Goal: Transaction & Acquisition: Purchase product/service

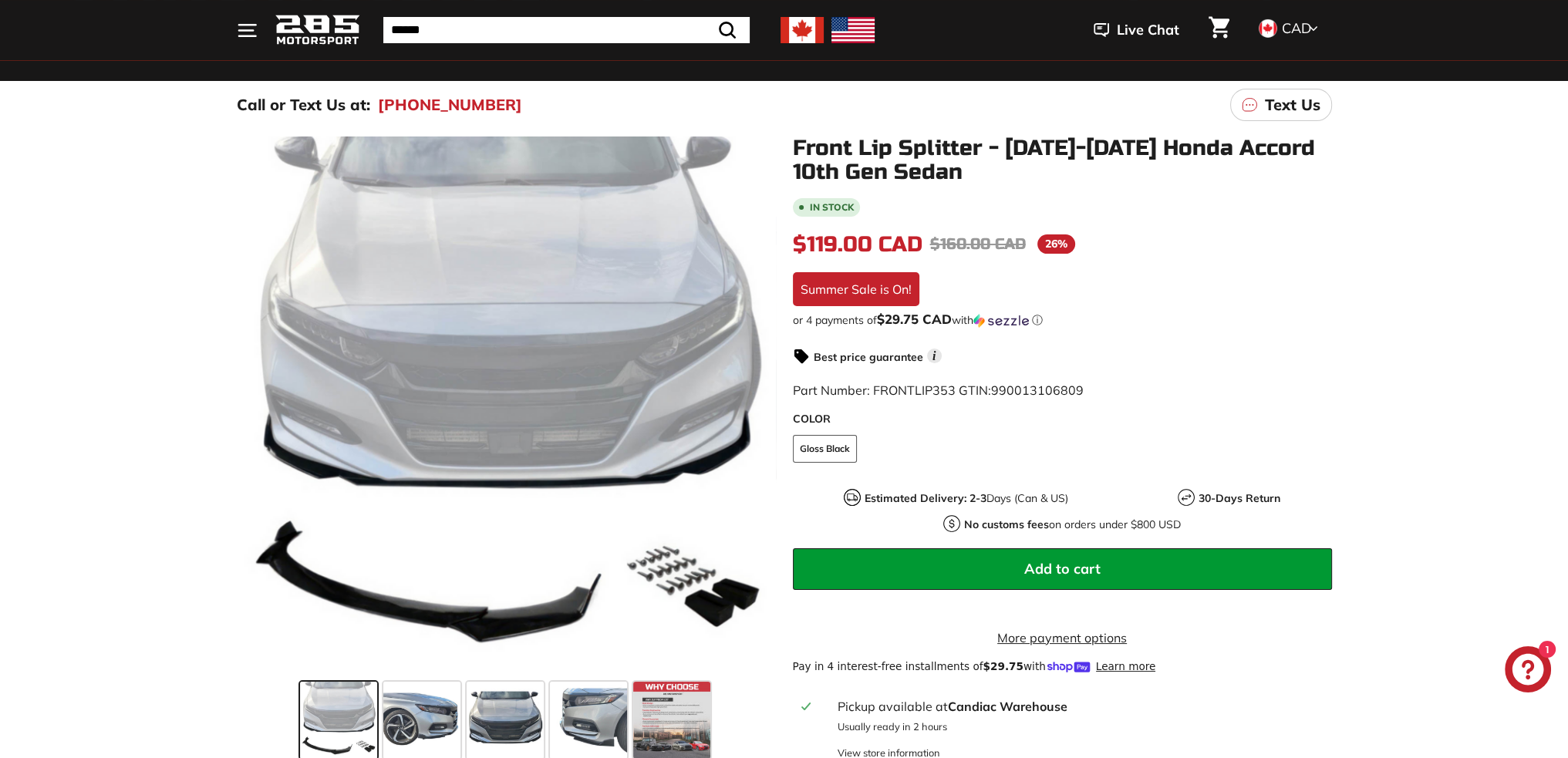
scroll to position [155, 0]
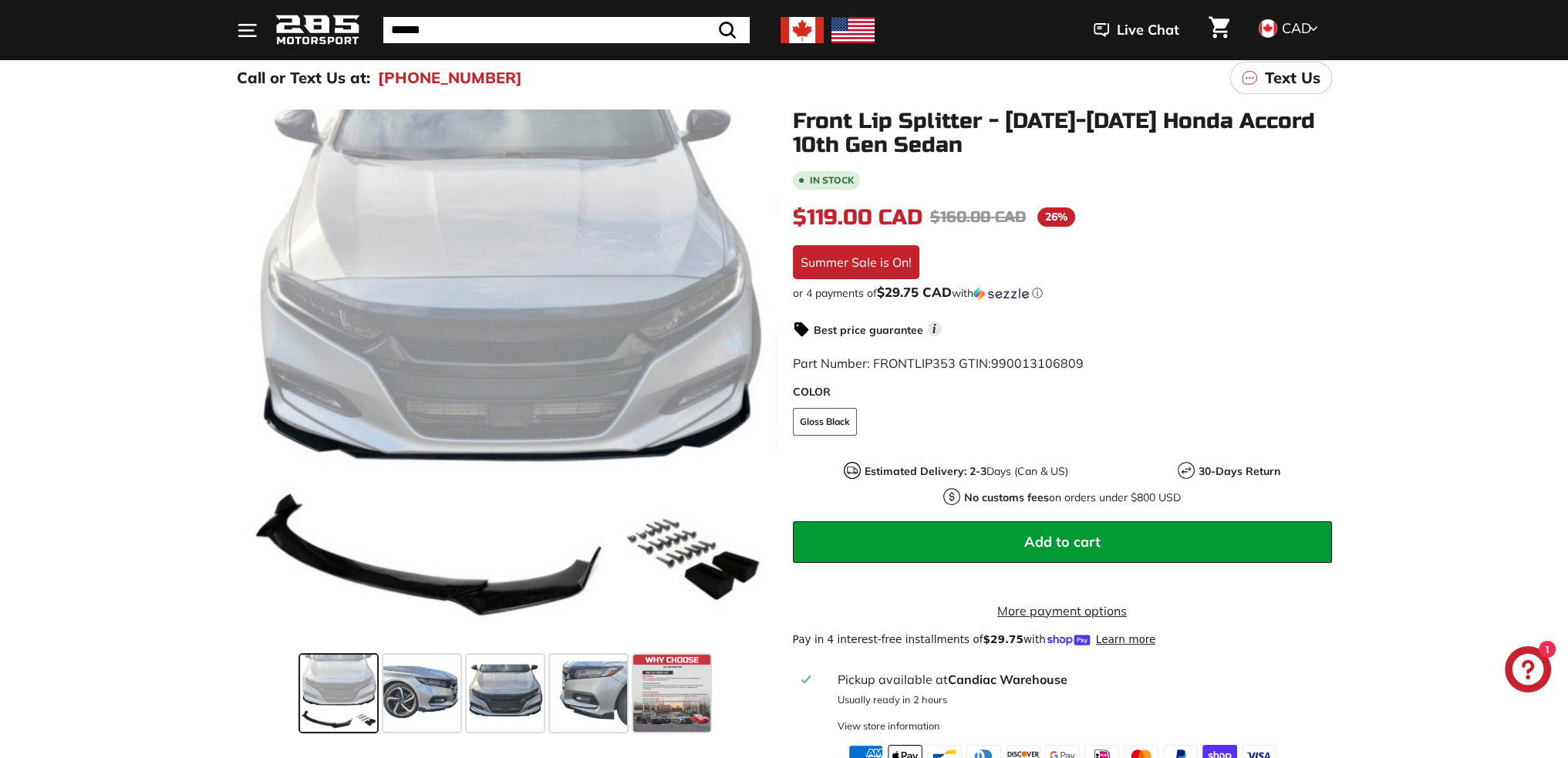
click at [359, 687] on span at bounding box center [338, 693] width 77 height 77
click at [398, 683] on span at bounding box center [421, 693] width 77 height 77
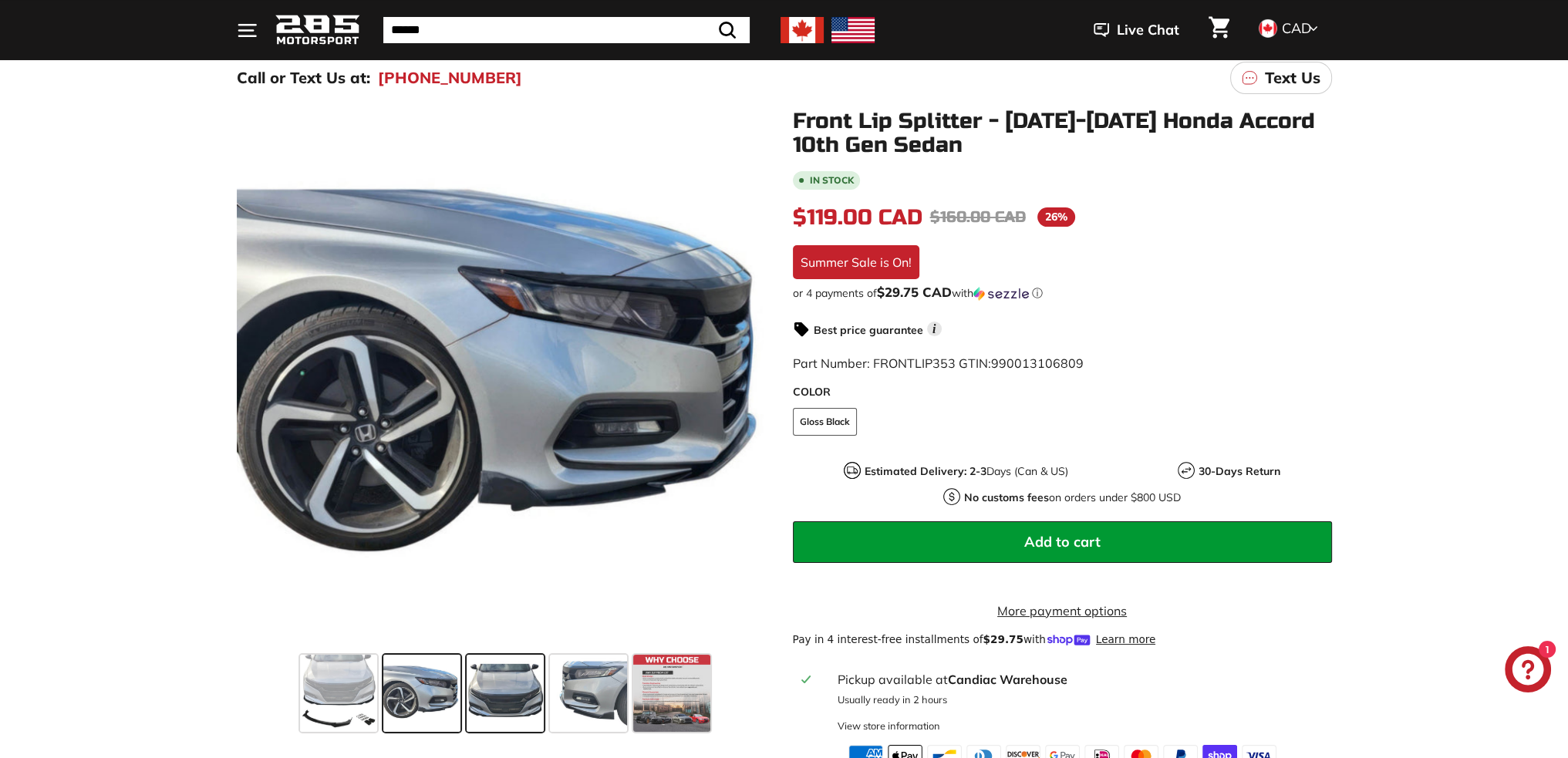
click at [540, 693] on span at bounding box center [505, 693] width 77 height 77
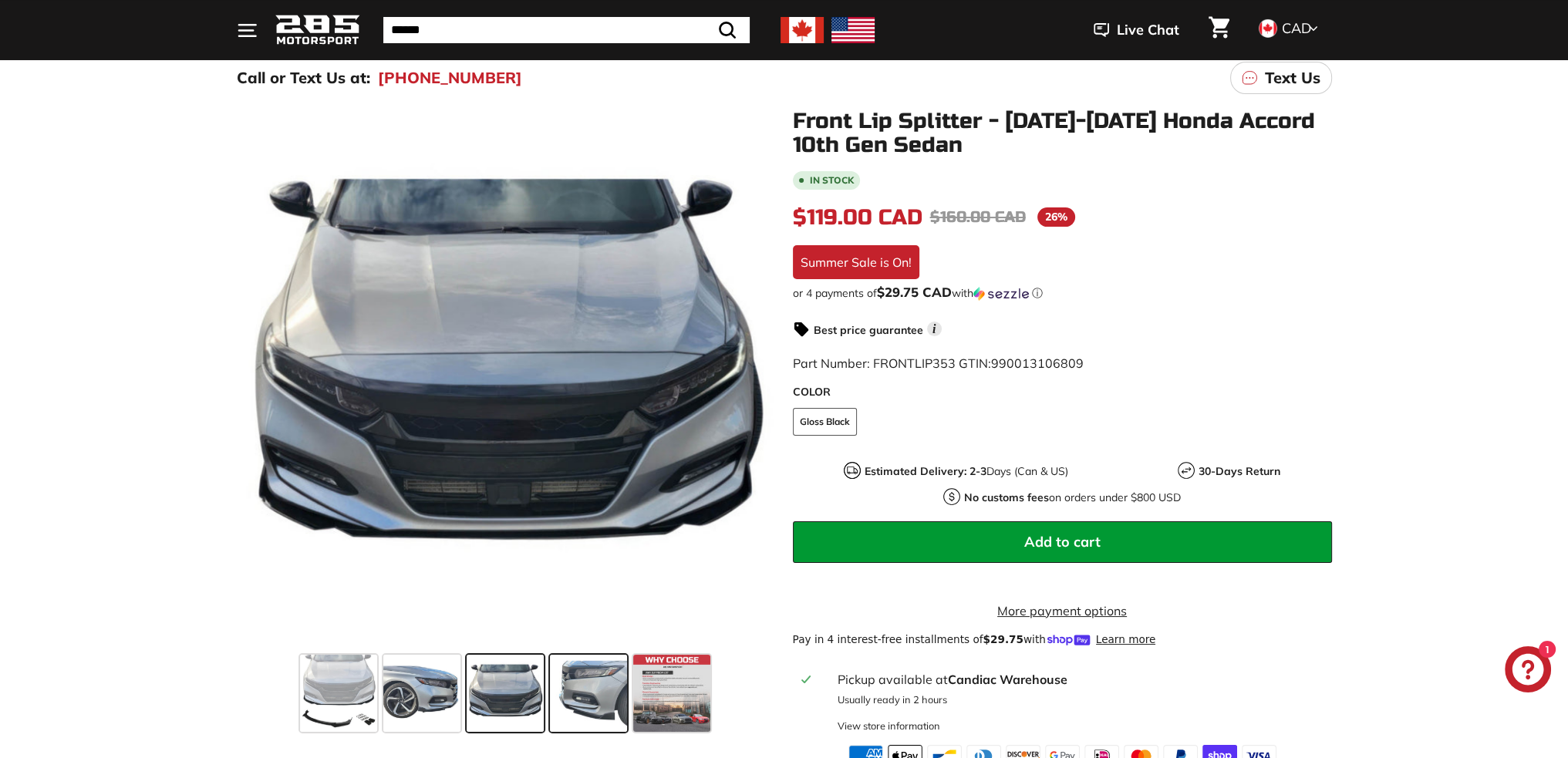
click at [598, 696] on span at bounding box center [588, 693] width 77 height 77
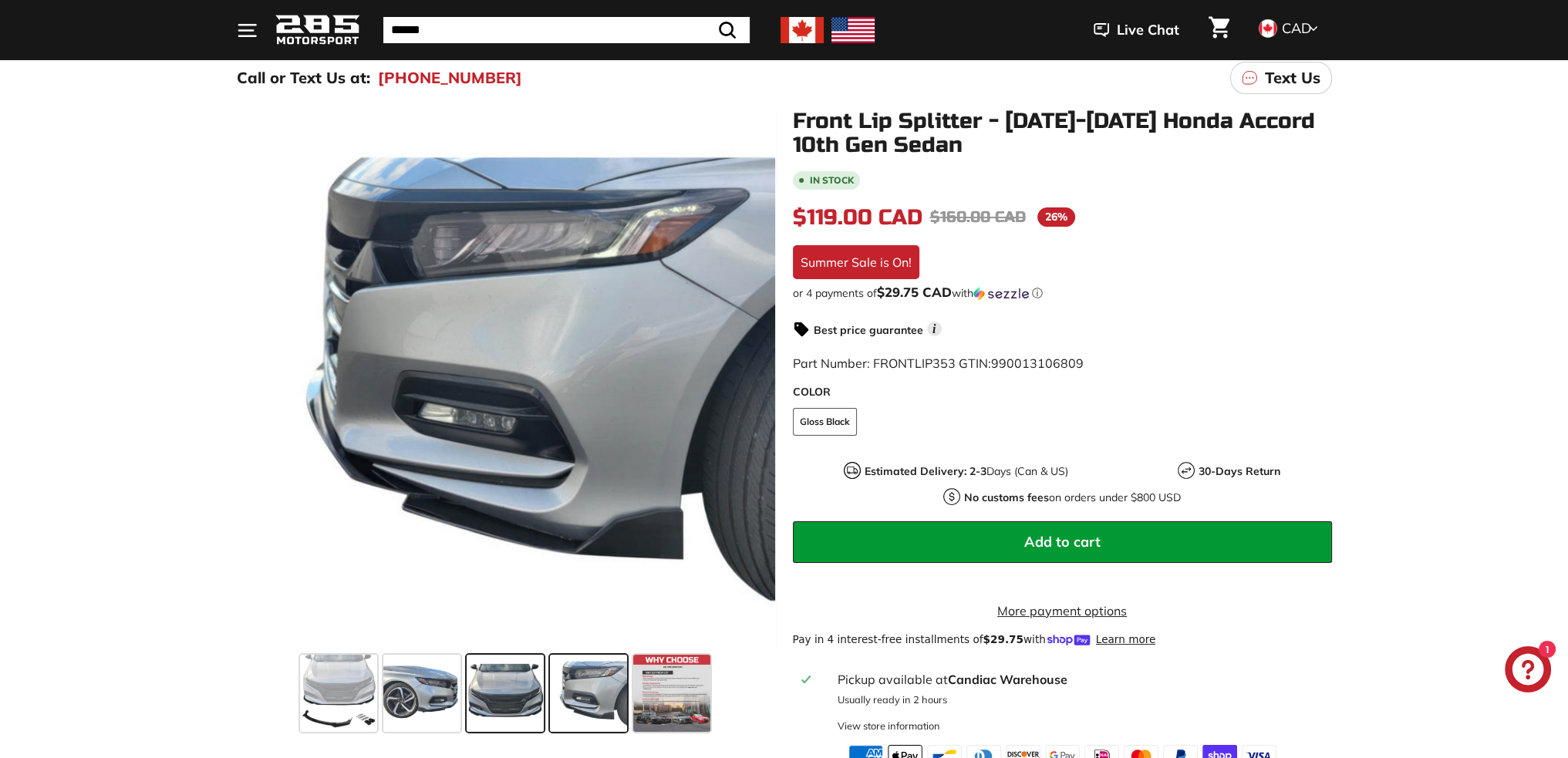
click at [492, 693] on span at bounding box center [505, 693] width 77 height 77
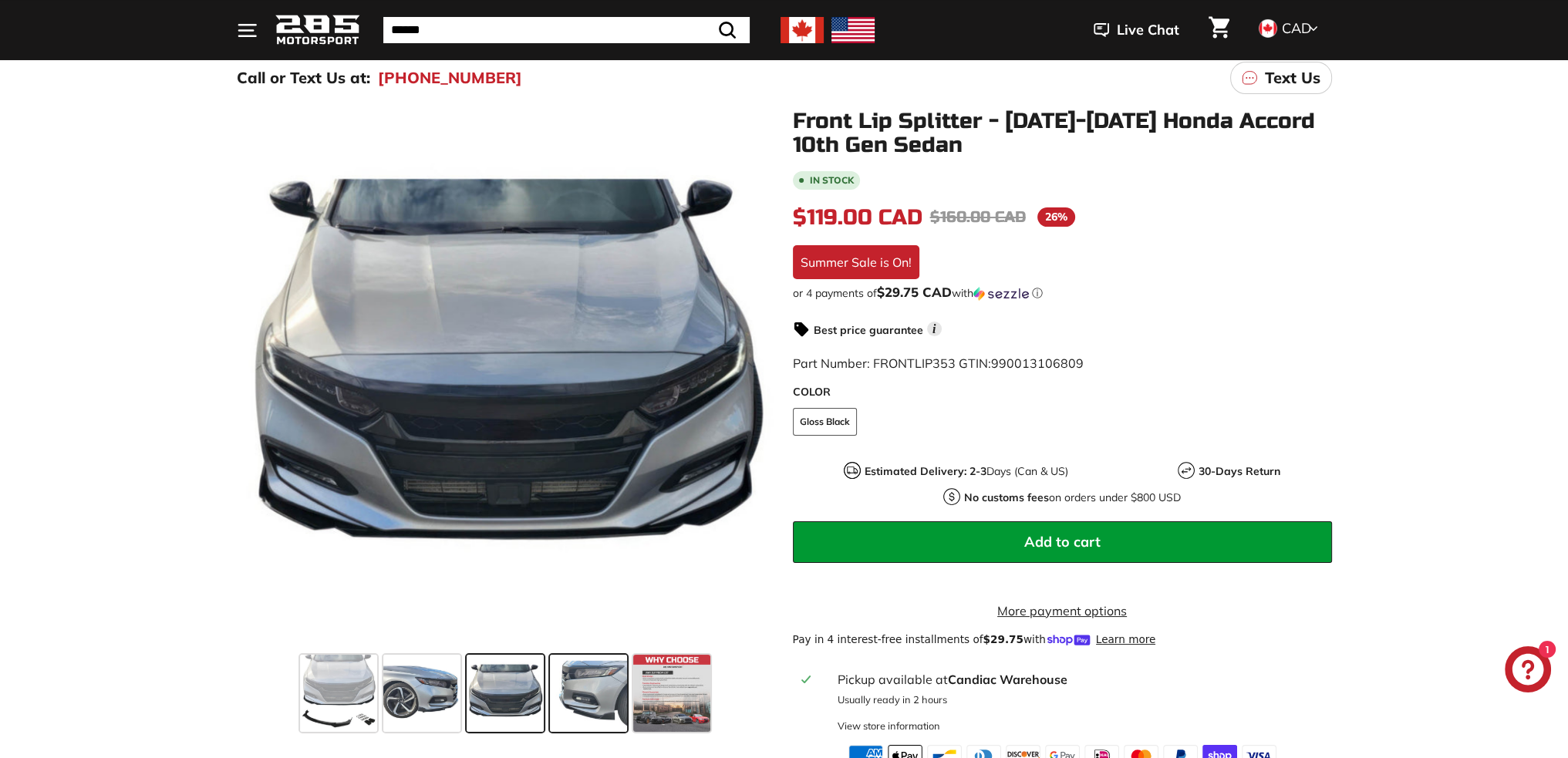
click at [565, 688] on span at bounding box center [588, 693] width 77 height 77
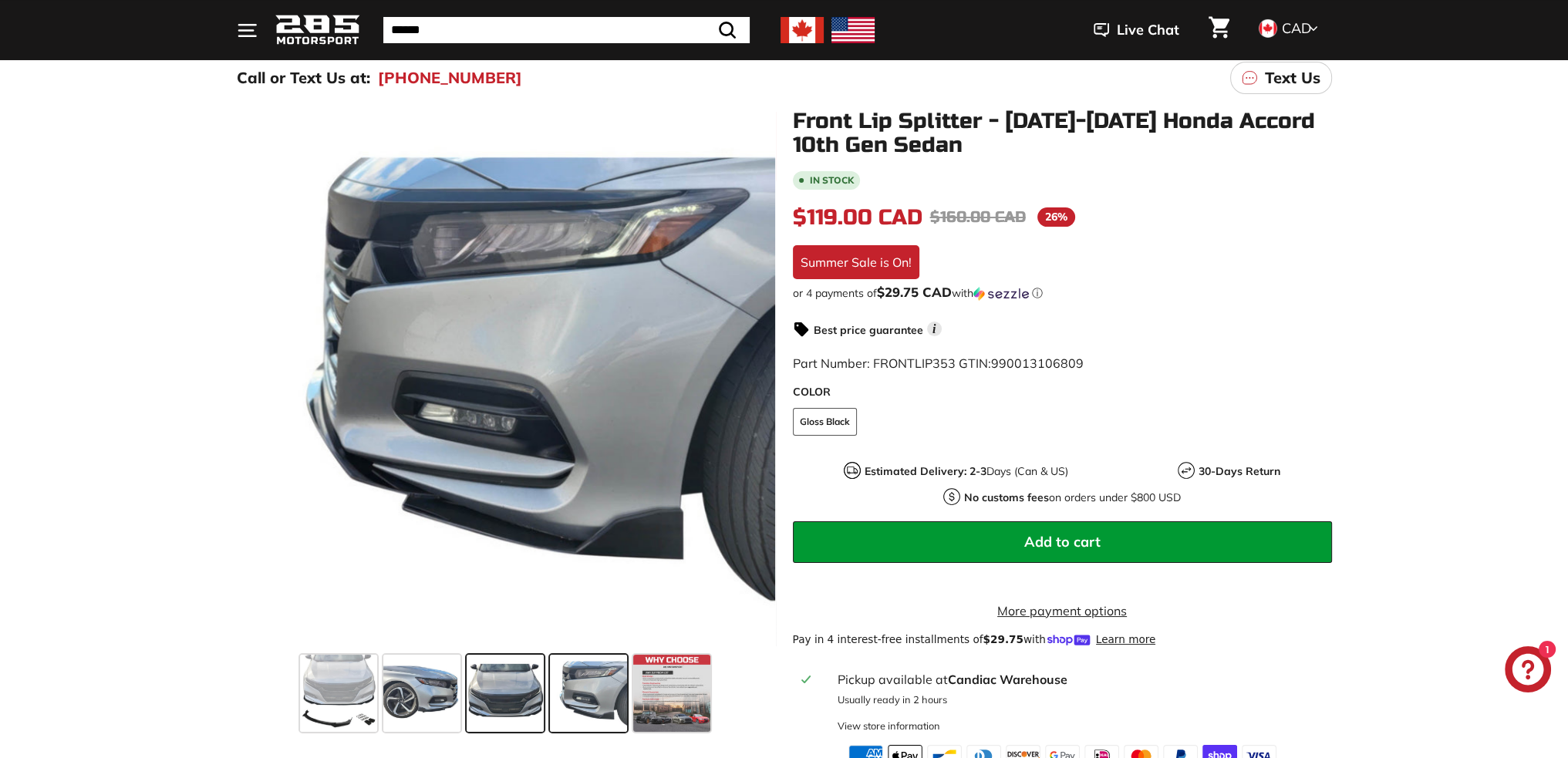
click at [518, 693] on span at bounding box center [505, 693] width 77 height 77
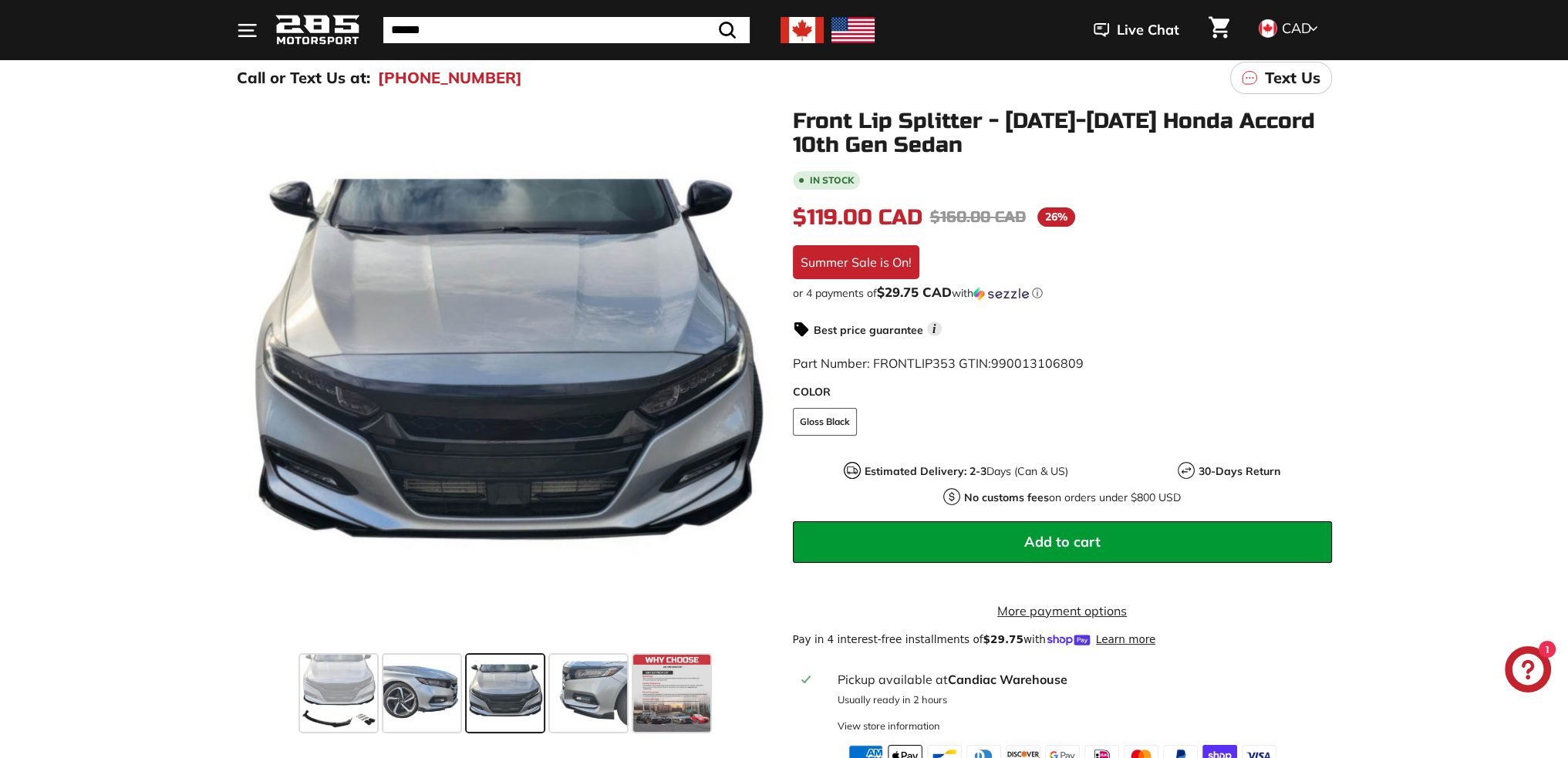
click at [992, 530] on button "Add to cart" at bounding box center [1062, 543] width 539 height 42
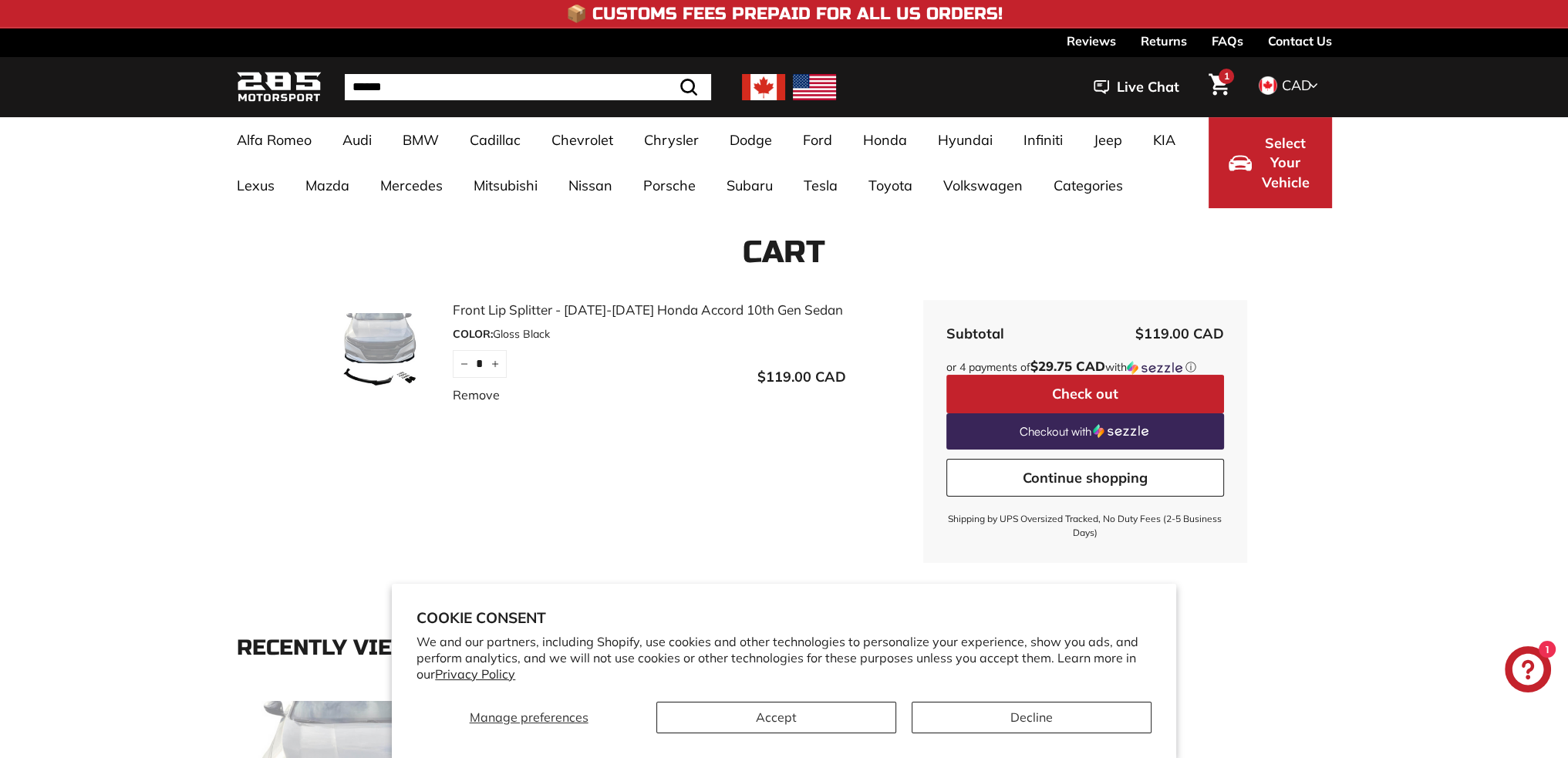
click at [459, 91] on input "Search" at bounding box center [527, 87] width 366 height 27
click at [485, 317] on link "Front Lip Splitter - [DATE]-[DATE] Honda Accord 10th Gen Sedan" at bounding box center [649, 309] width 394 height 20
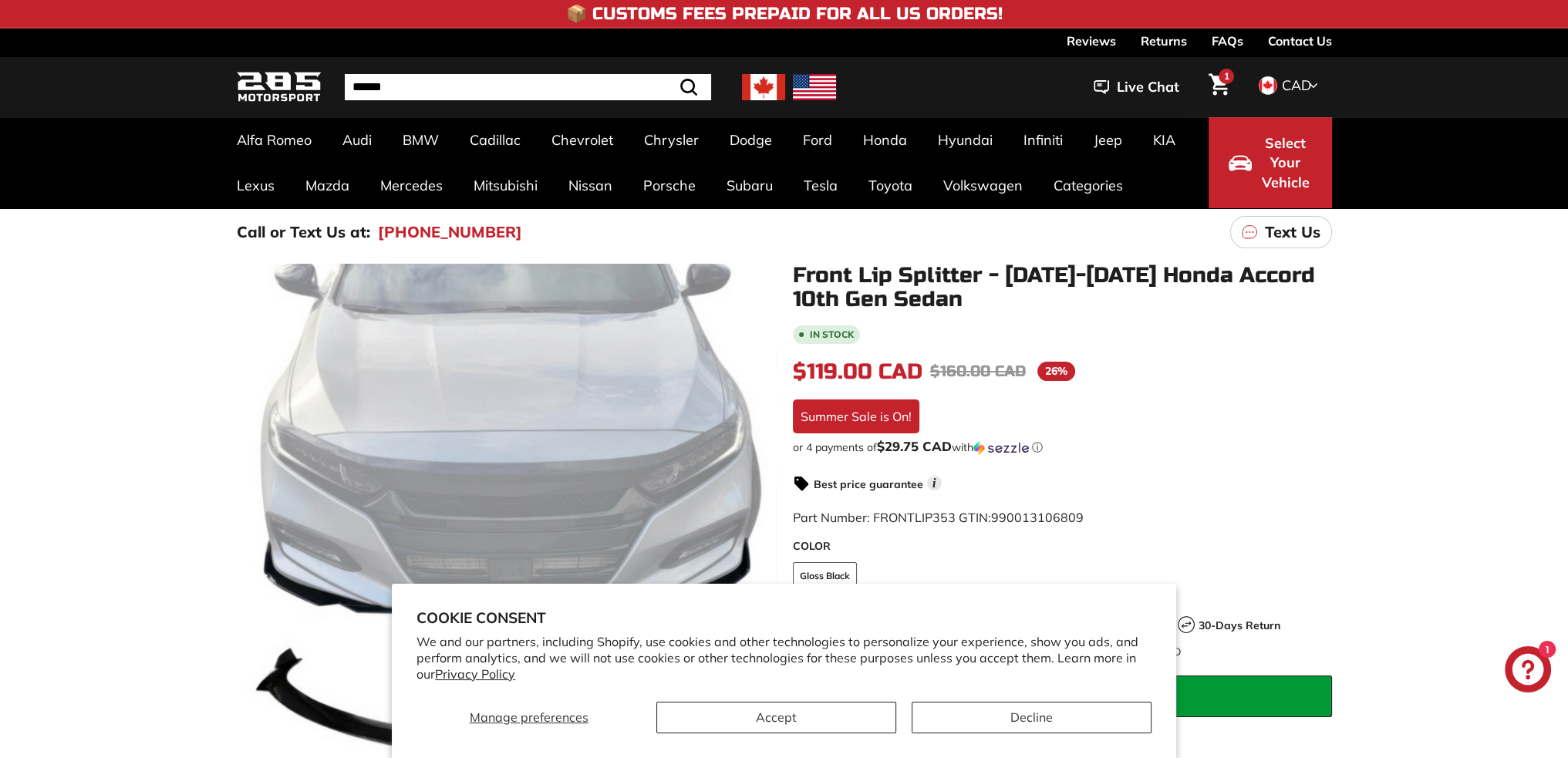
click at [599, 90] on input "Search" at bounding box center [527, 87] width 366 height 27
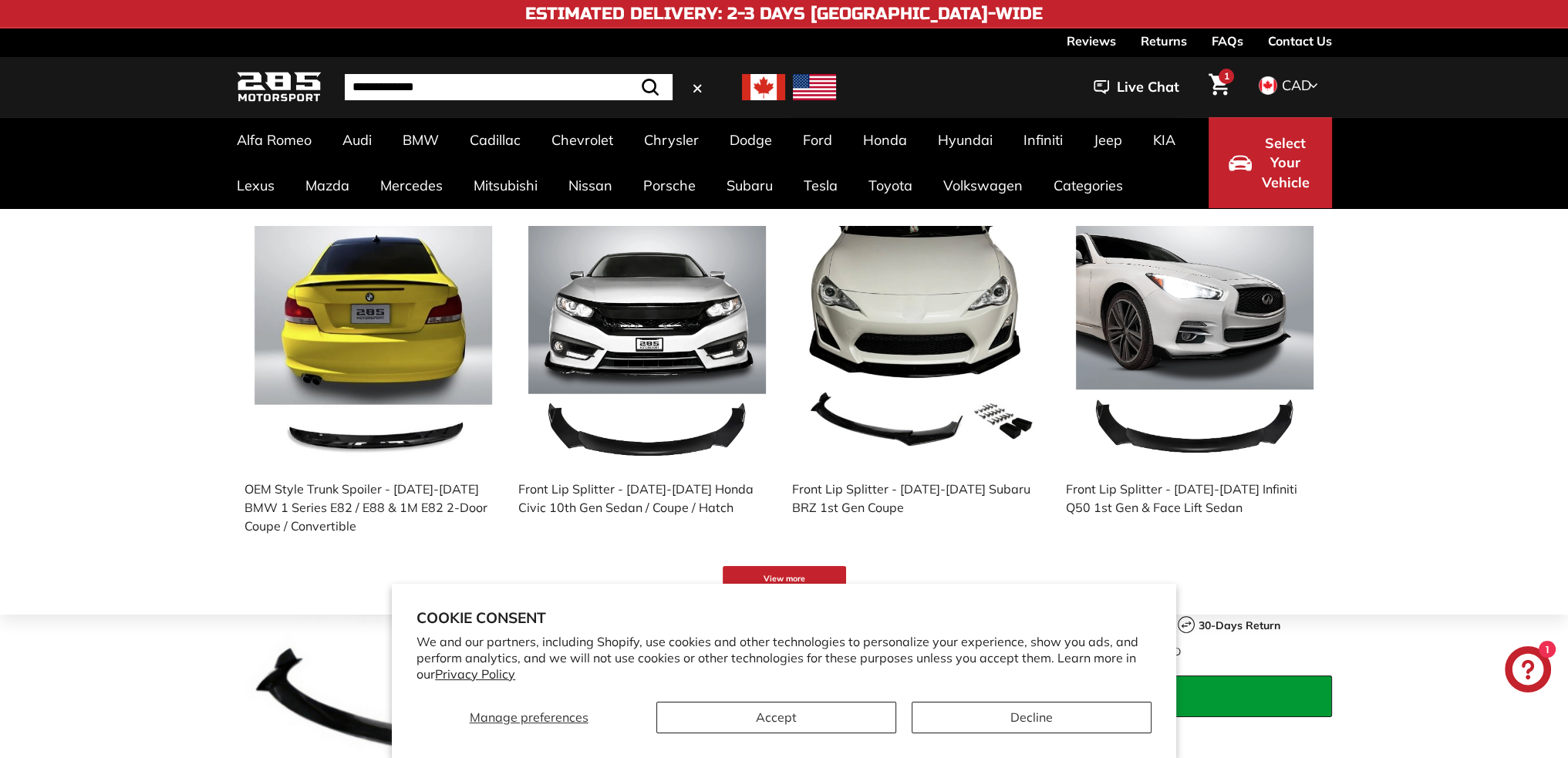
type input "**********"
click at [628, 74] on button ".cls-1{fill:none;stroke:#000;stroke-miterlimit:10;stroke-width:2px} Search" at bounding box center [650, 87] width 45 height 27
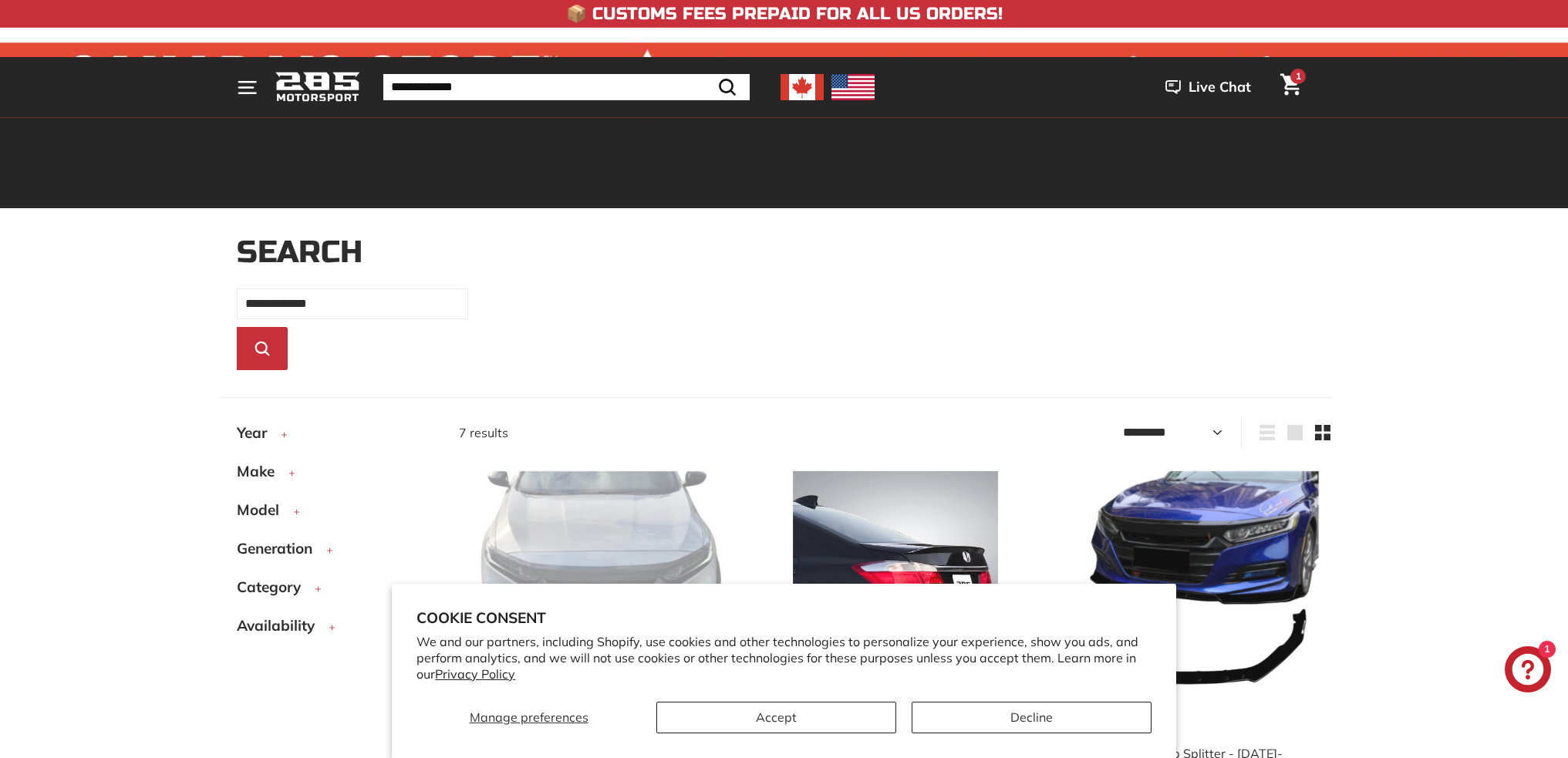
select select "*********"
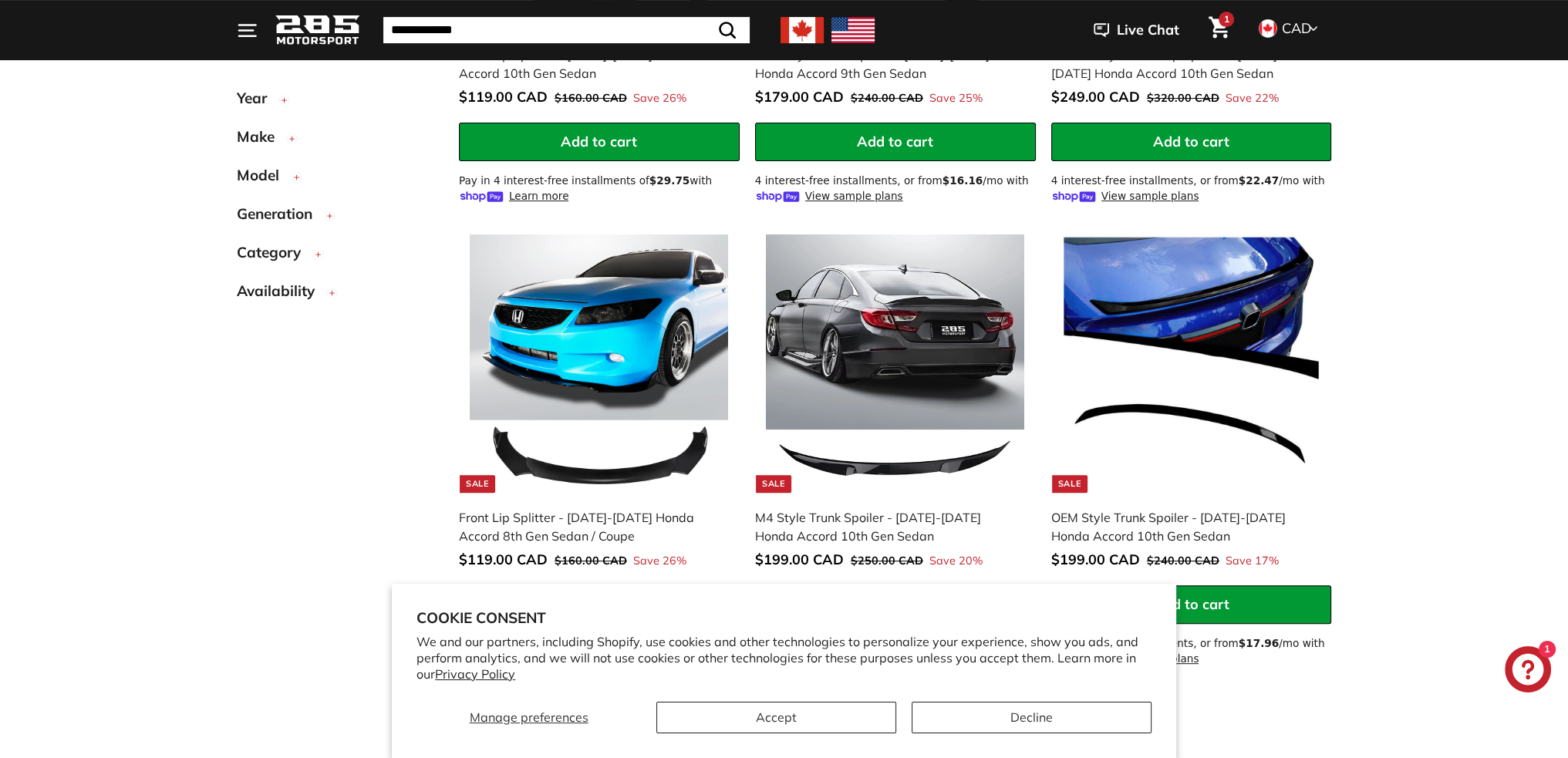
scroll to position [725, 0]
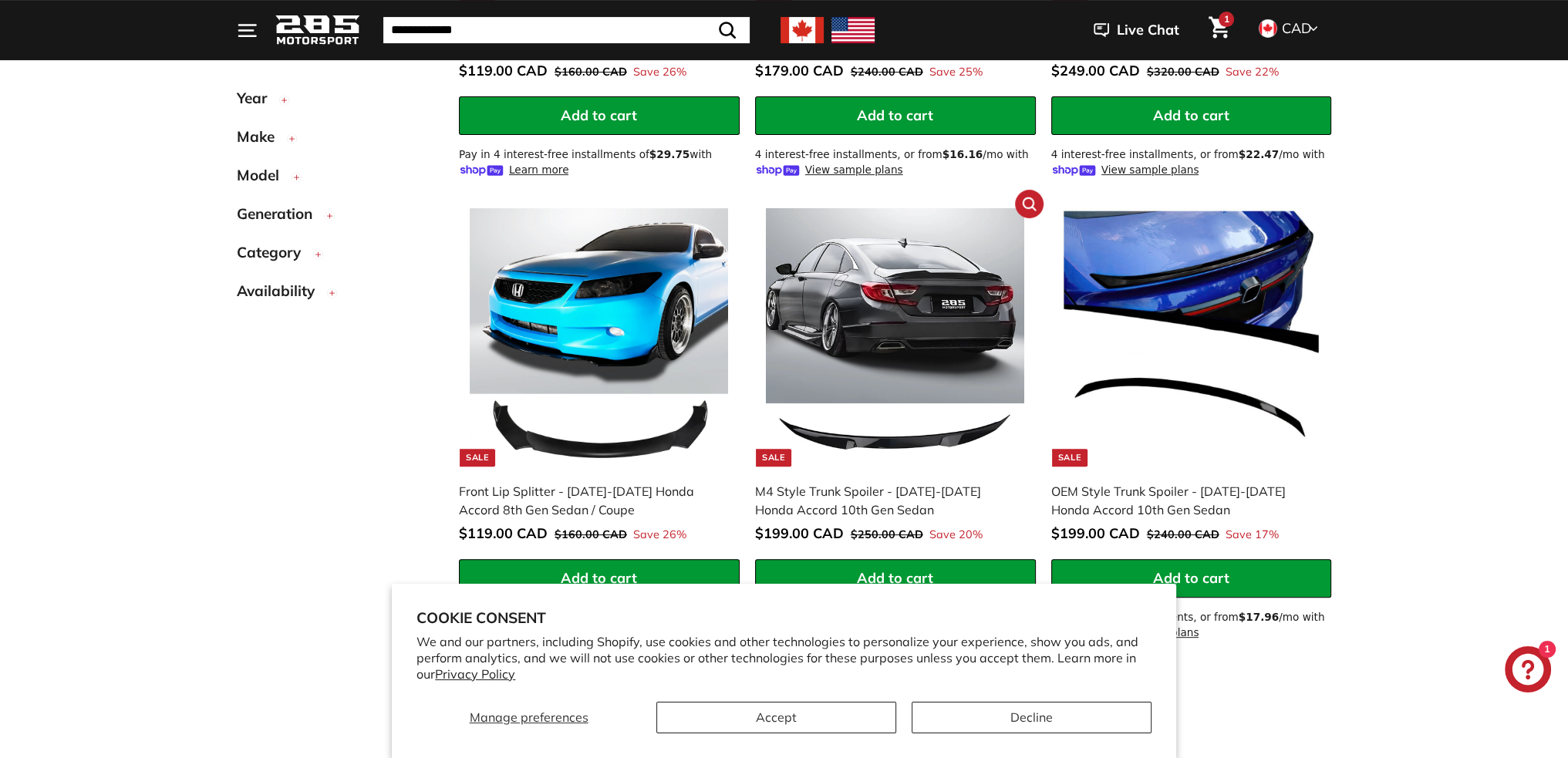
click at [895, 274] on img at bounding box center [895, 338] width 258 height 258
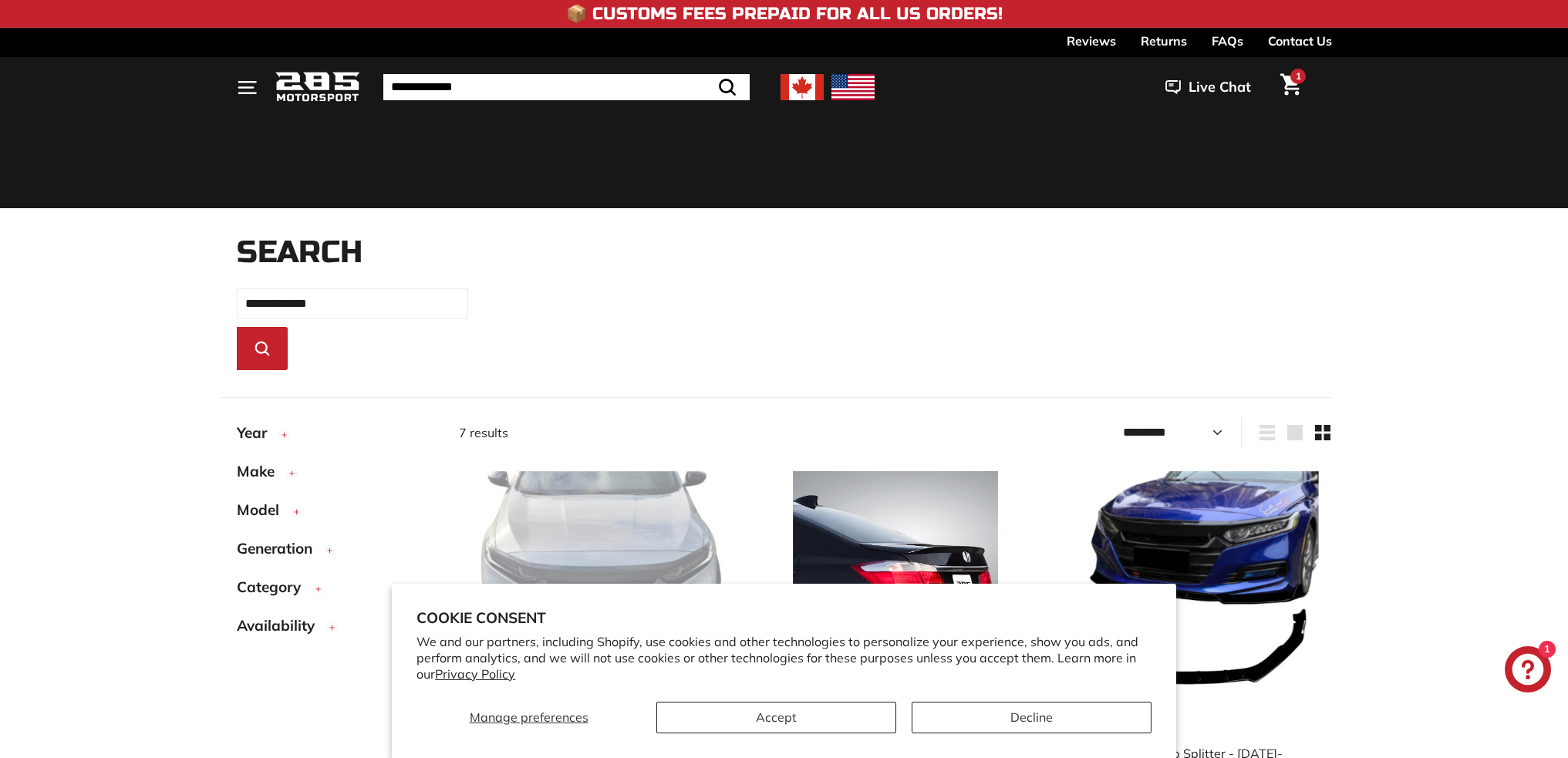
select select "*********"
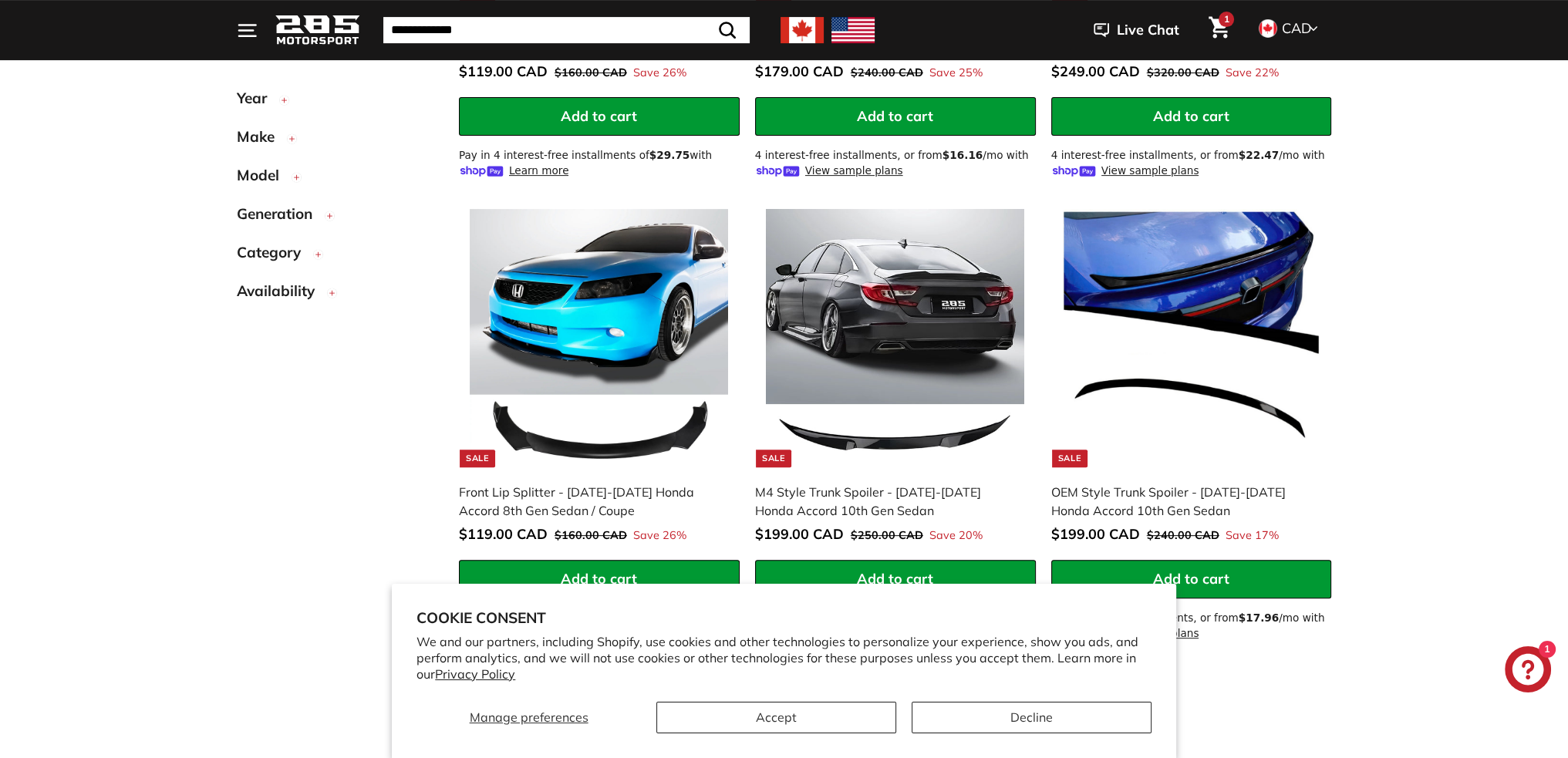
scroll to position [416, 0]
